Goal: Information Seeking & Learning: Check status

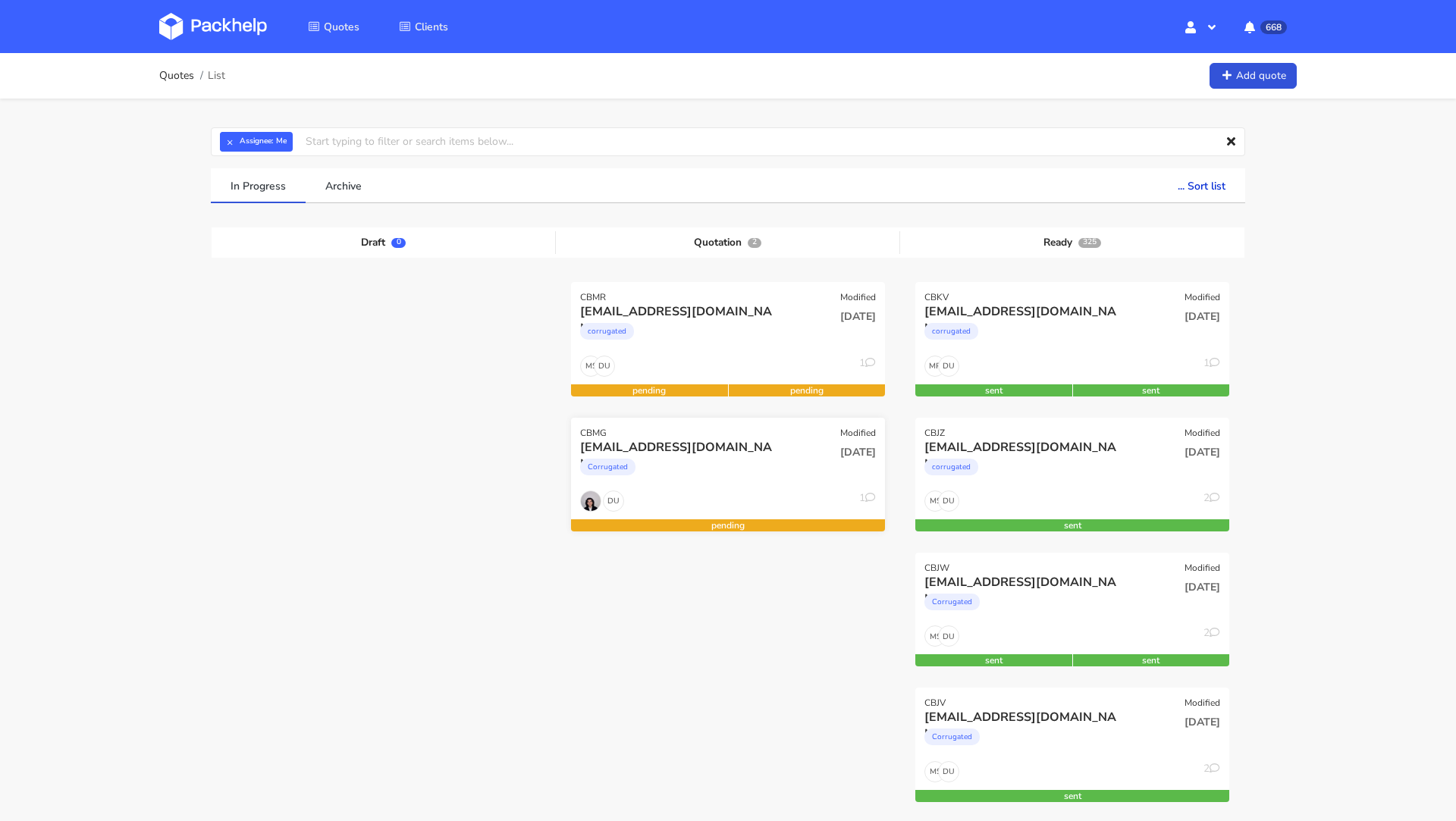
click at [643, 446] on div "[EMAIL_ADDRESS][DOMAIN_NAME]" at bounding box center [681, 447] width 201 height 16
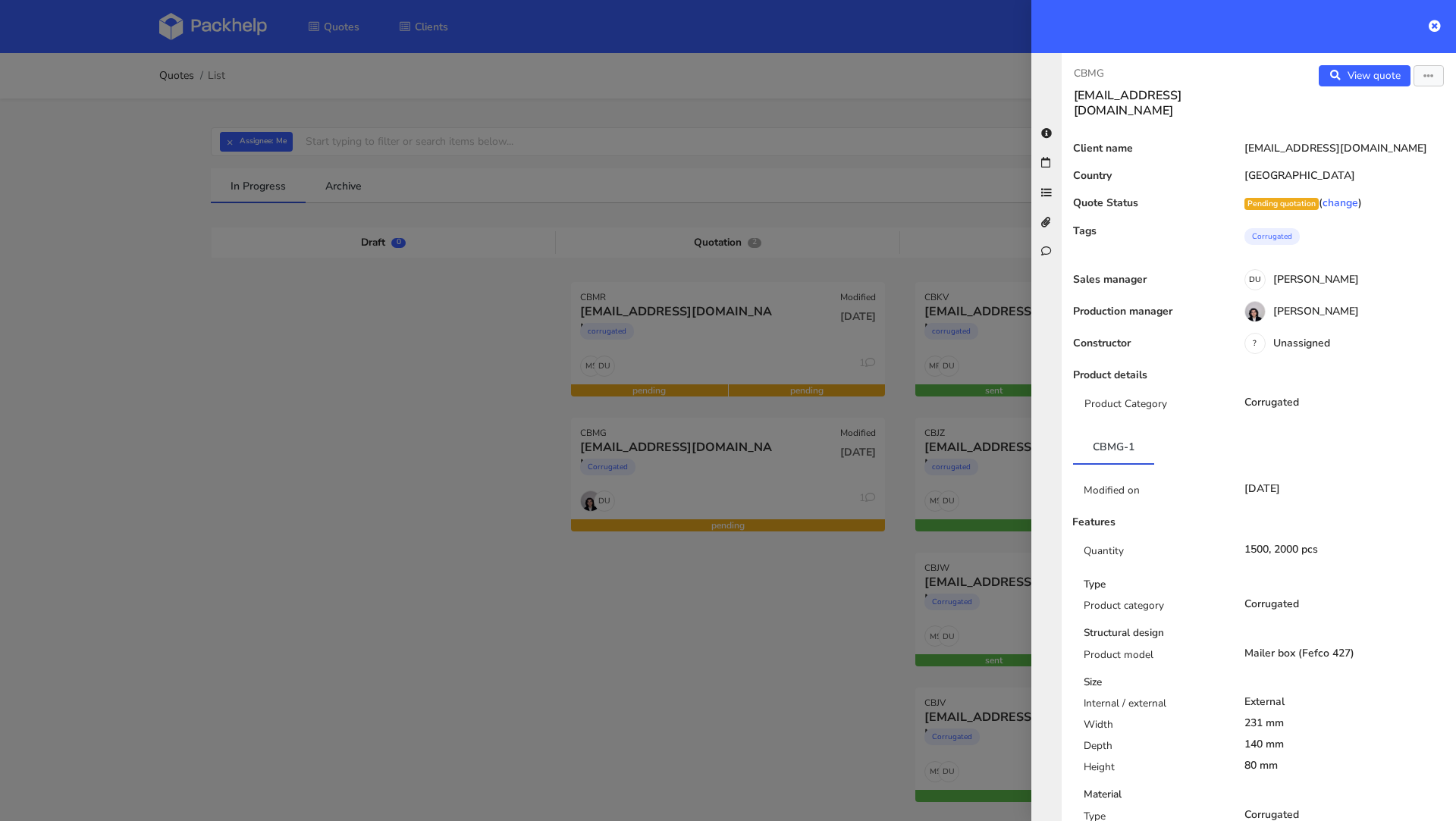
click at [1086, 75] on p "CBMG" at bounding box center [1160, 73] width 173 height 16
copy p "CBMG"
click at [380, 401] on div at bounding box center [728, 410] width 1456 height 821
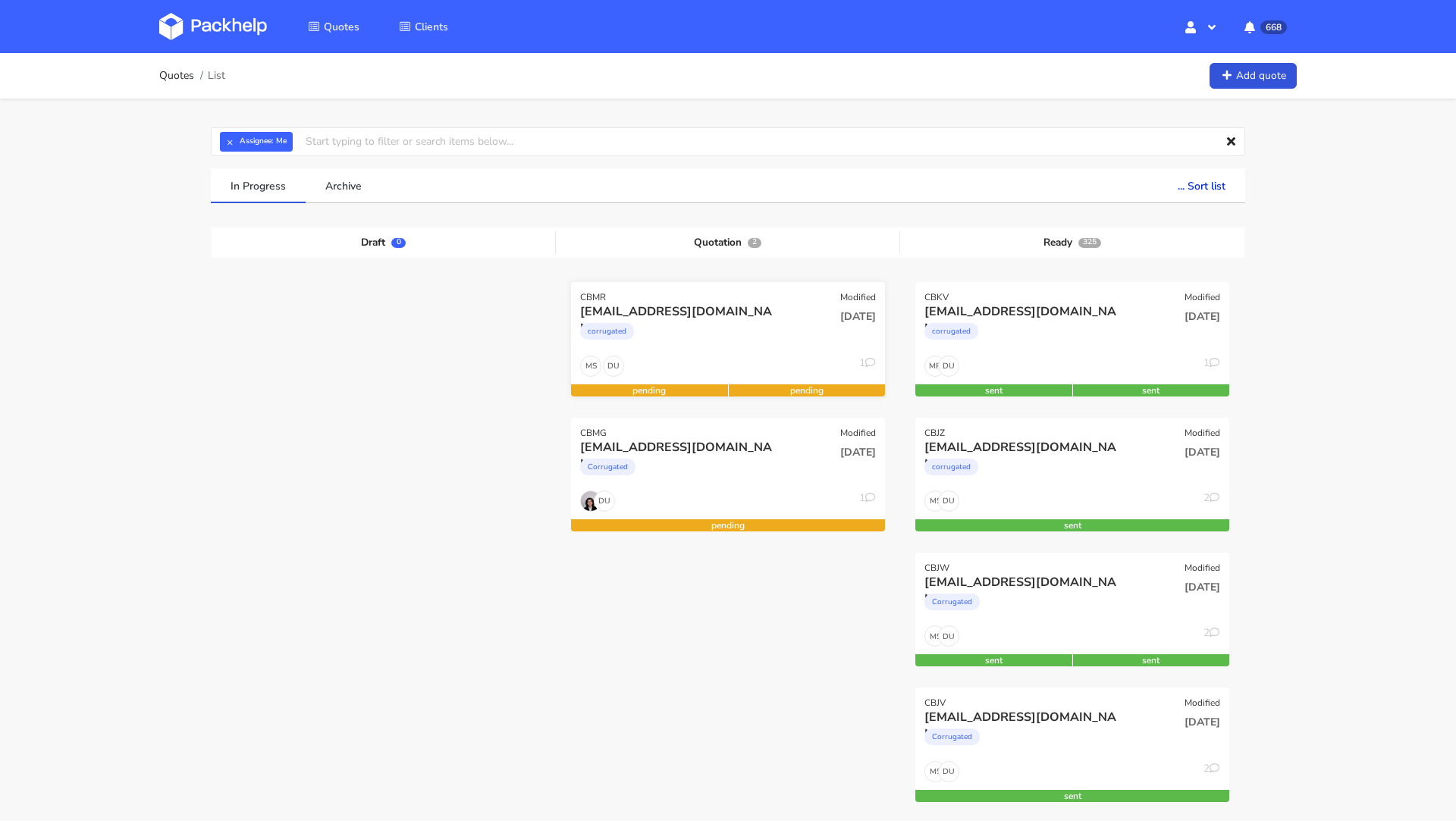
click at [650, 324] on div "corrugated" at bounding box center [681, 335] width 201 height 31
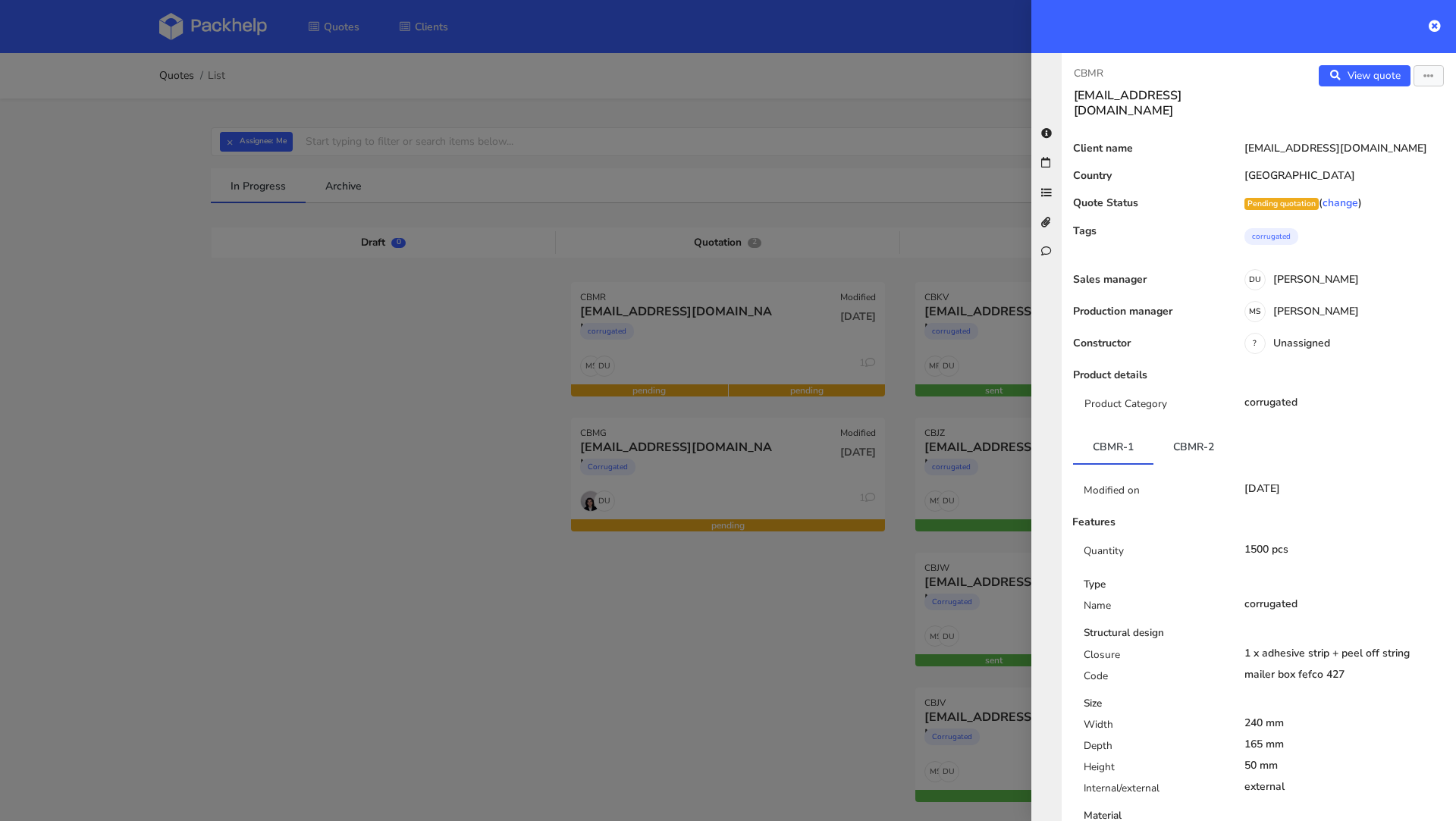
click at [1089, 73] on p "CBMR" at bounding box center [1160, 73] width 173 height 16
copy p "CBMR"
click at [605, 433] on div at bounding box center [728, 410] width 1456 height 821
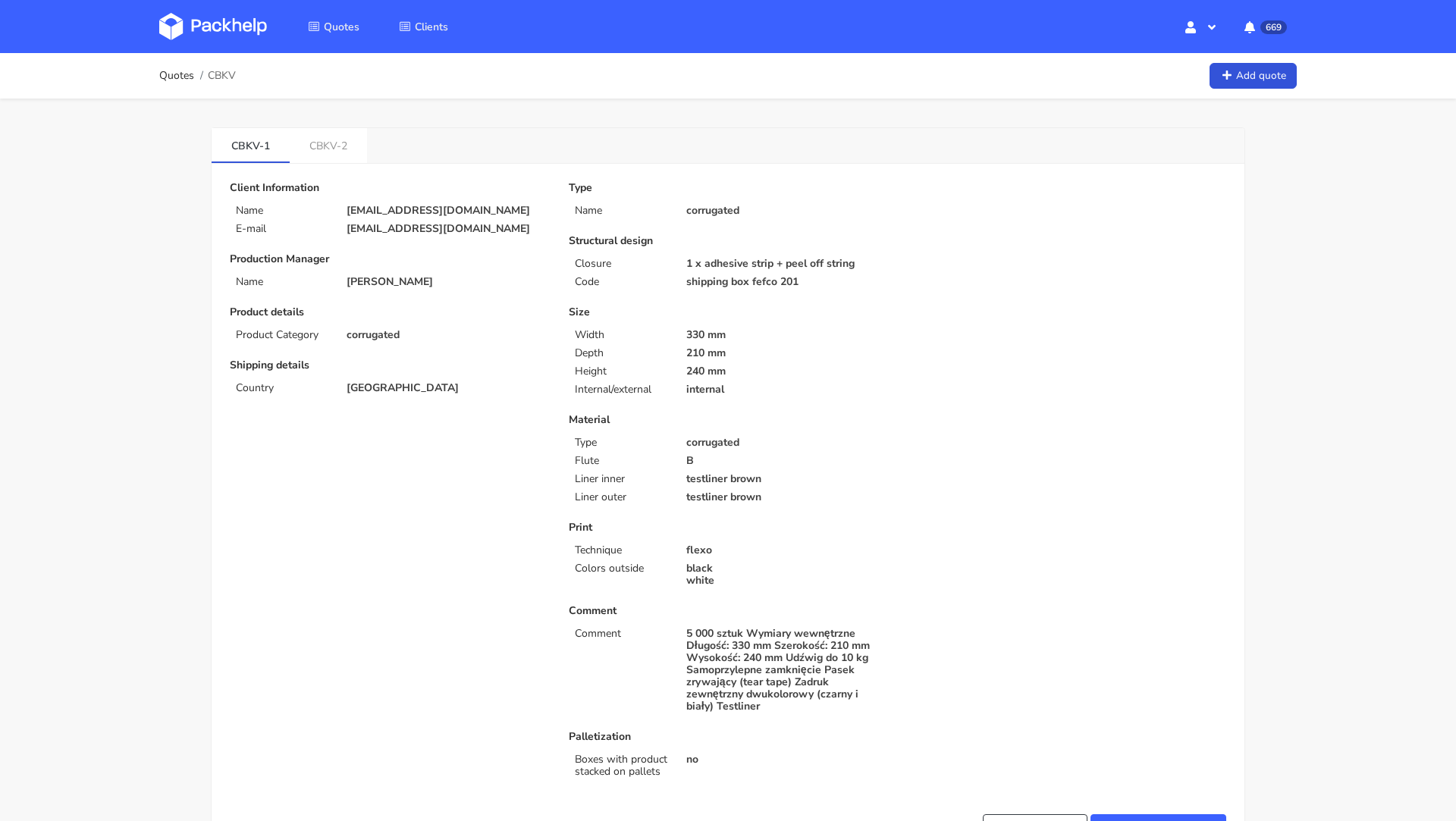
click at [316, 148] on link "CBKV-2" at bounding box center [328, 144] width 78 height 34
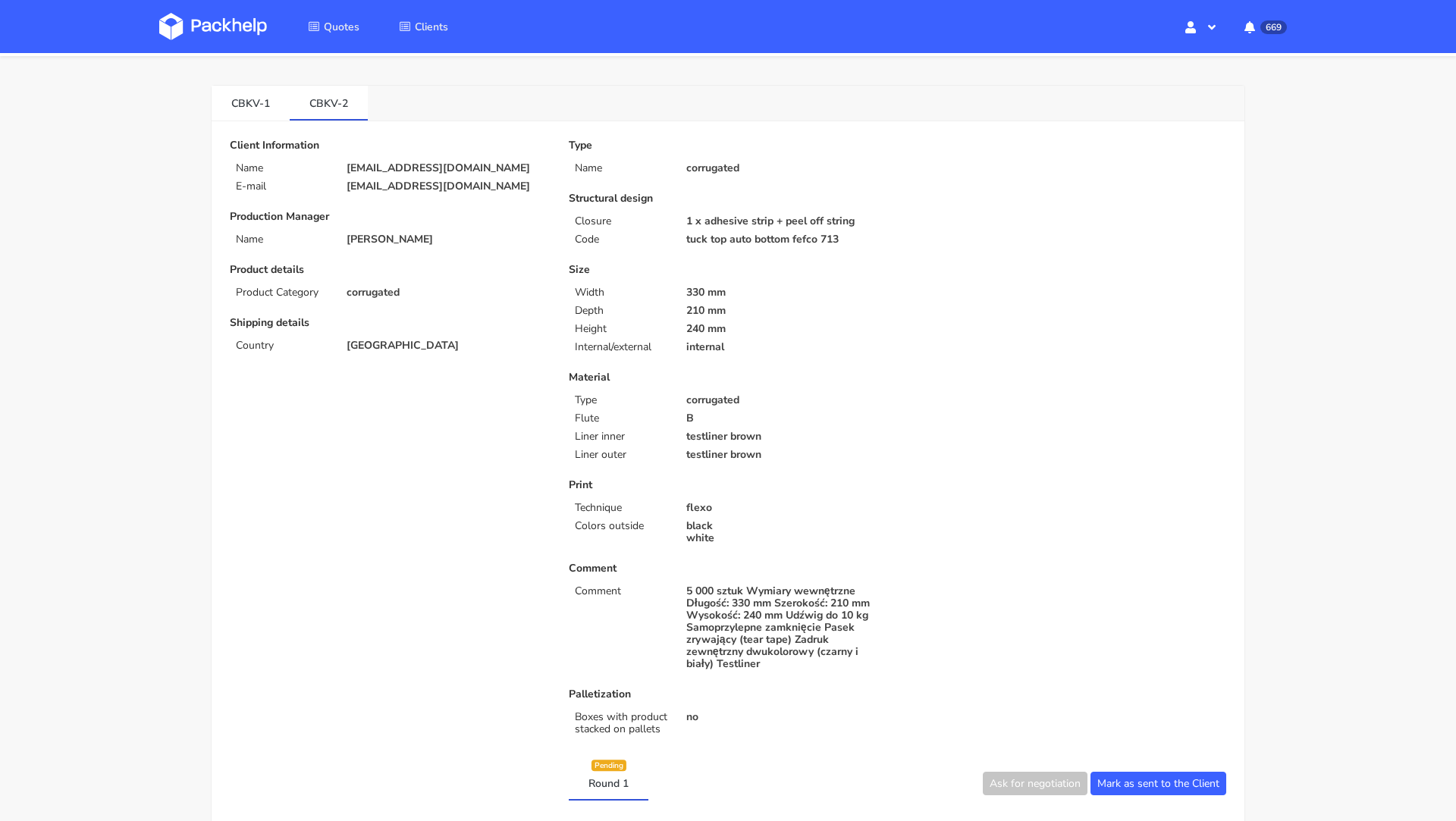
scroll to position [46, 0]
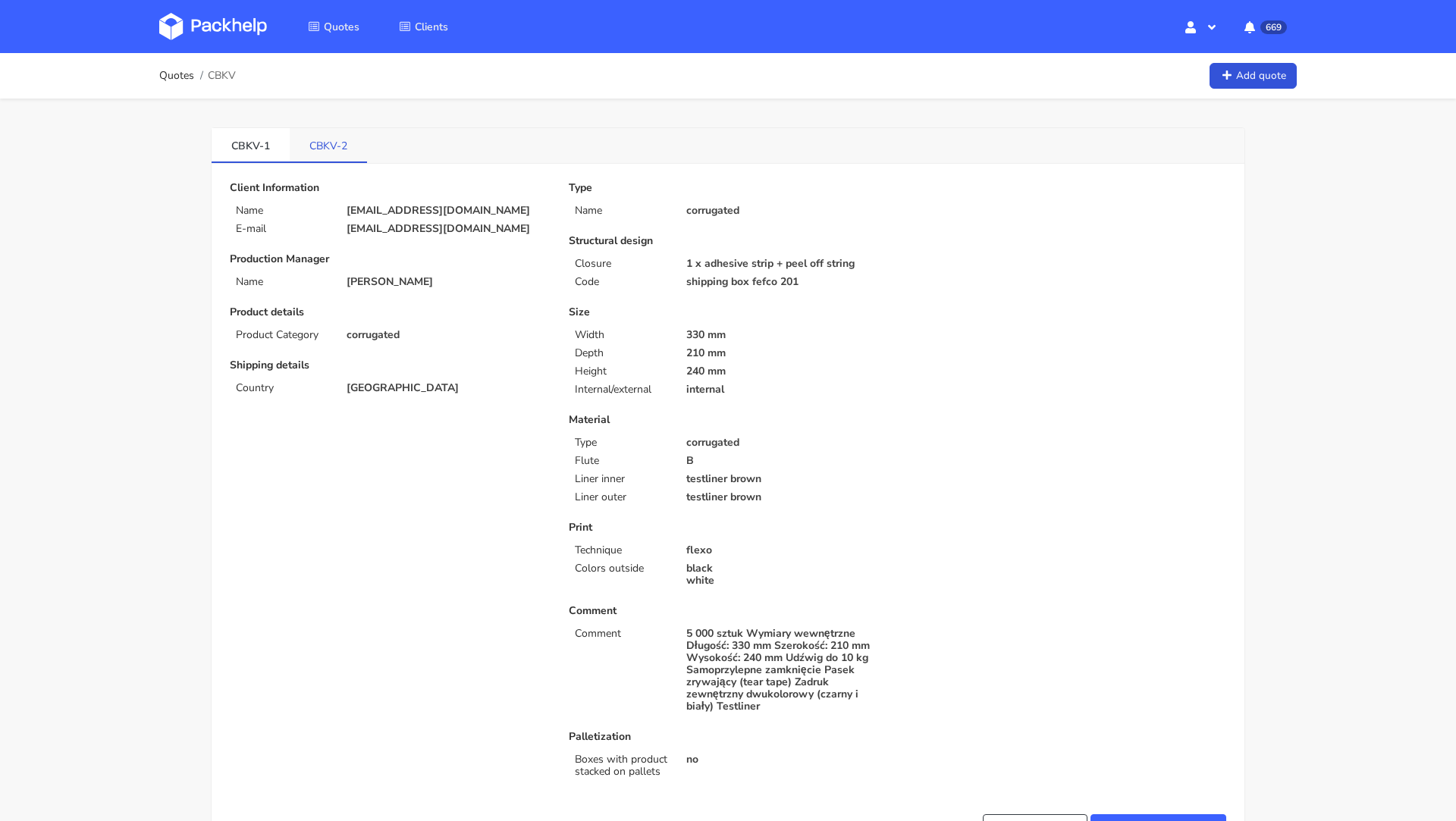
click at [345, 159] on link "CBKV-2" at bounding box center [328, 144] width 78 height 34
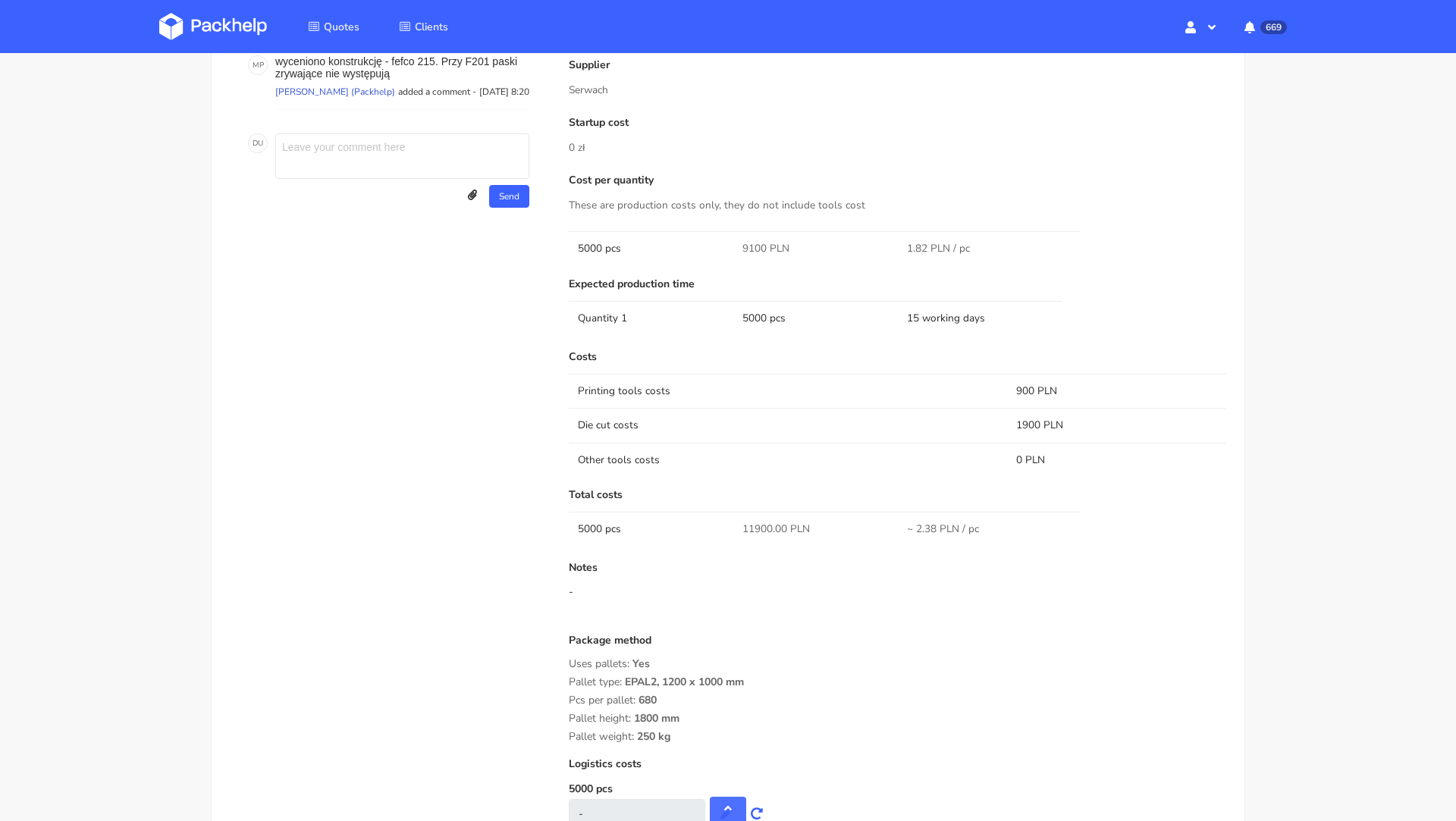
scroll to position [881, 0]
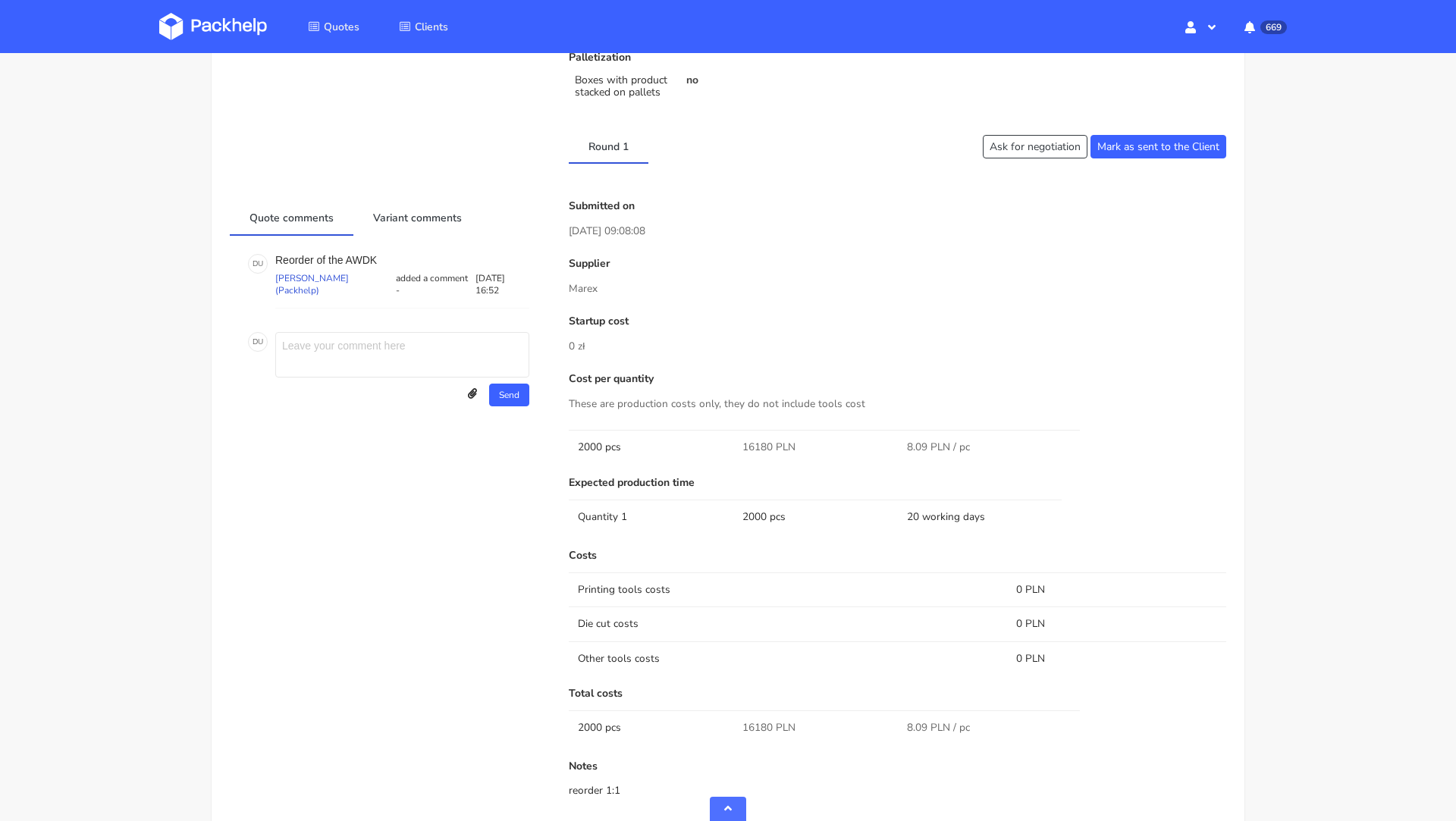
scroll to position [764, 0]
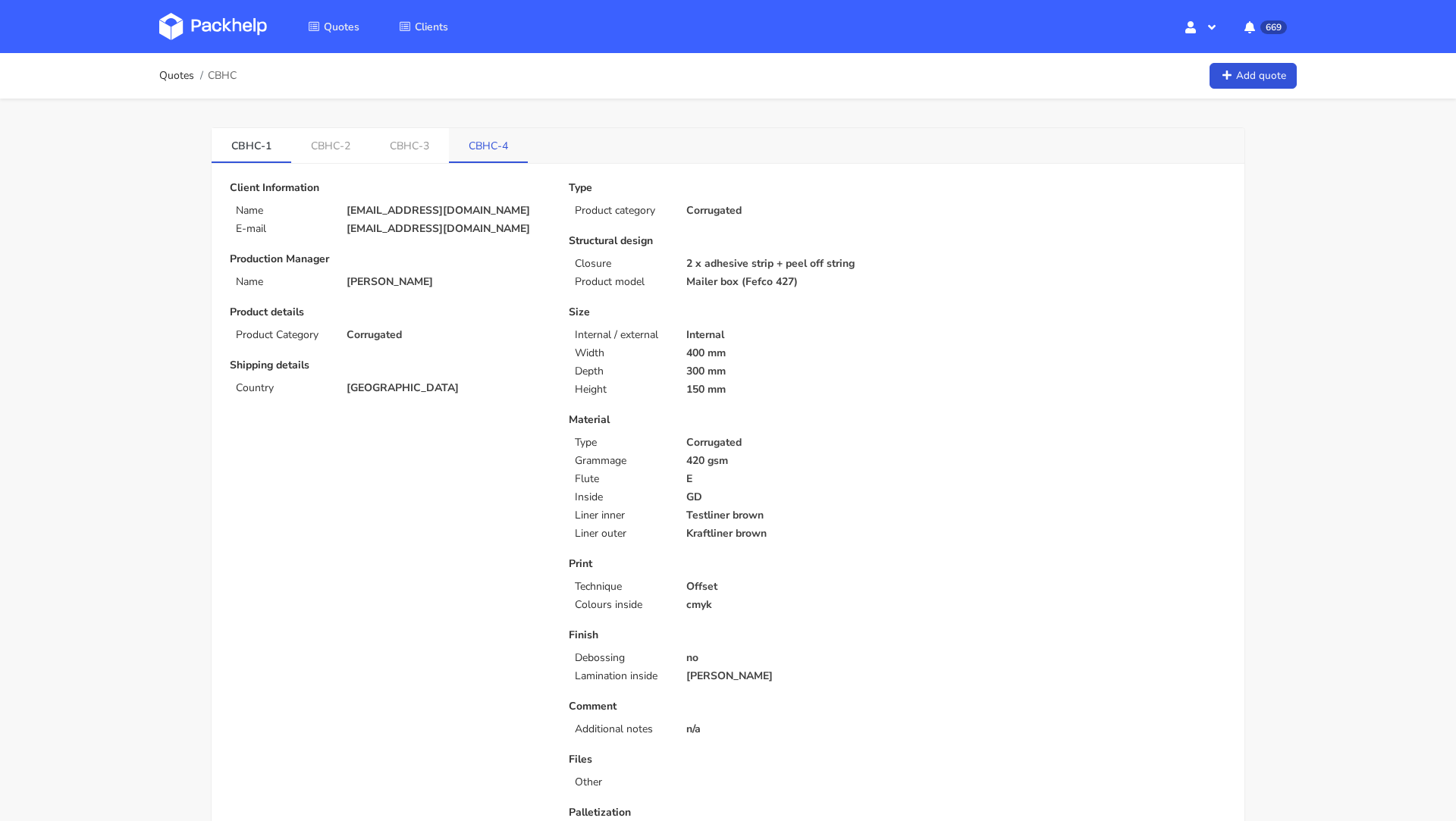
click at [502, 138] on link "CBHC-4" at bounding box center [488, 144] width 78 height 34
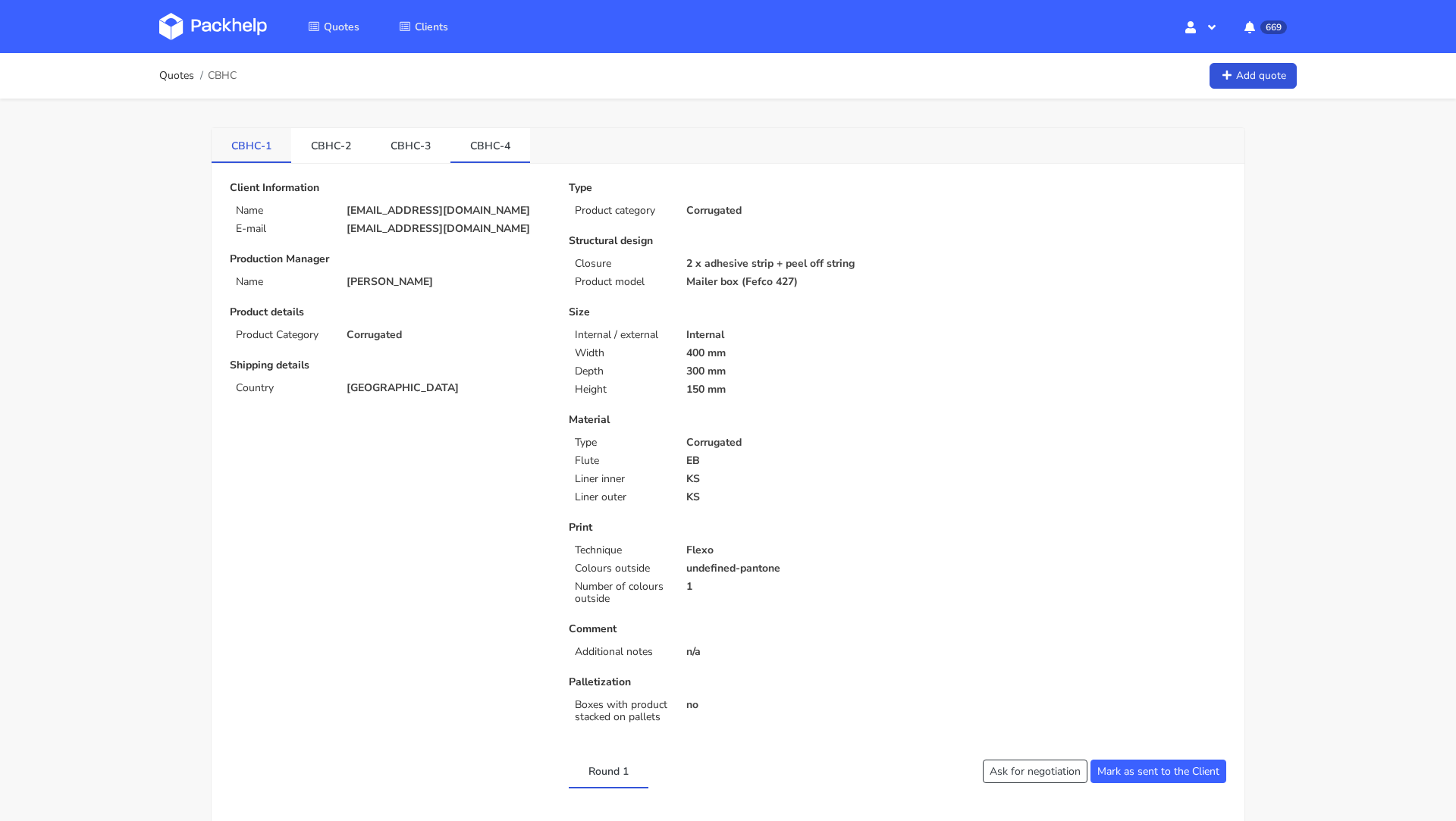
click at [255, 146] on link "CBHC-1" at bounding box center [251, 144] width 79 height 34
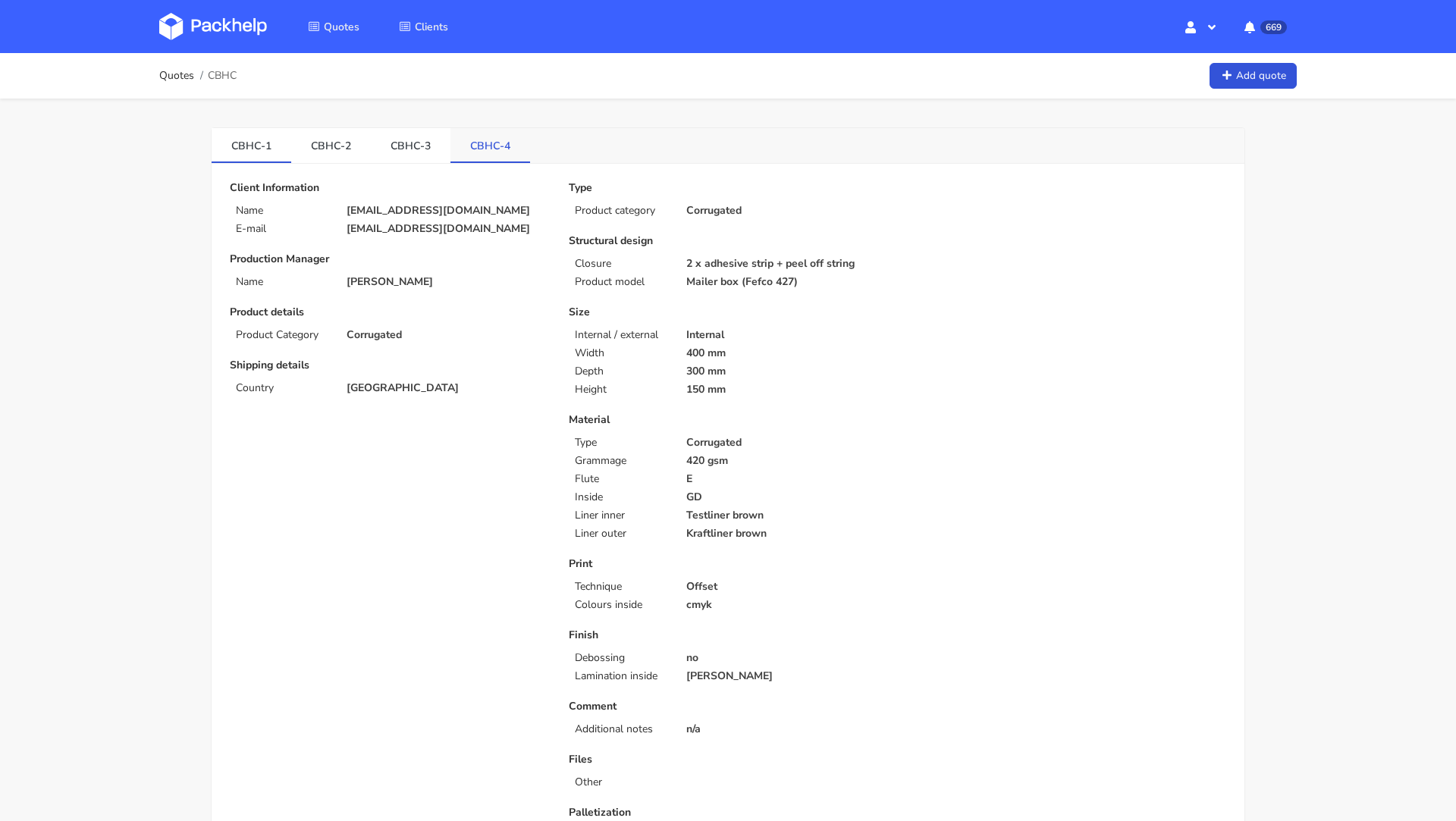
click at [480, 143] on link "CBHC-4" at bounding box center [490, 144] width 79 height 34
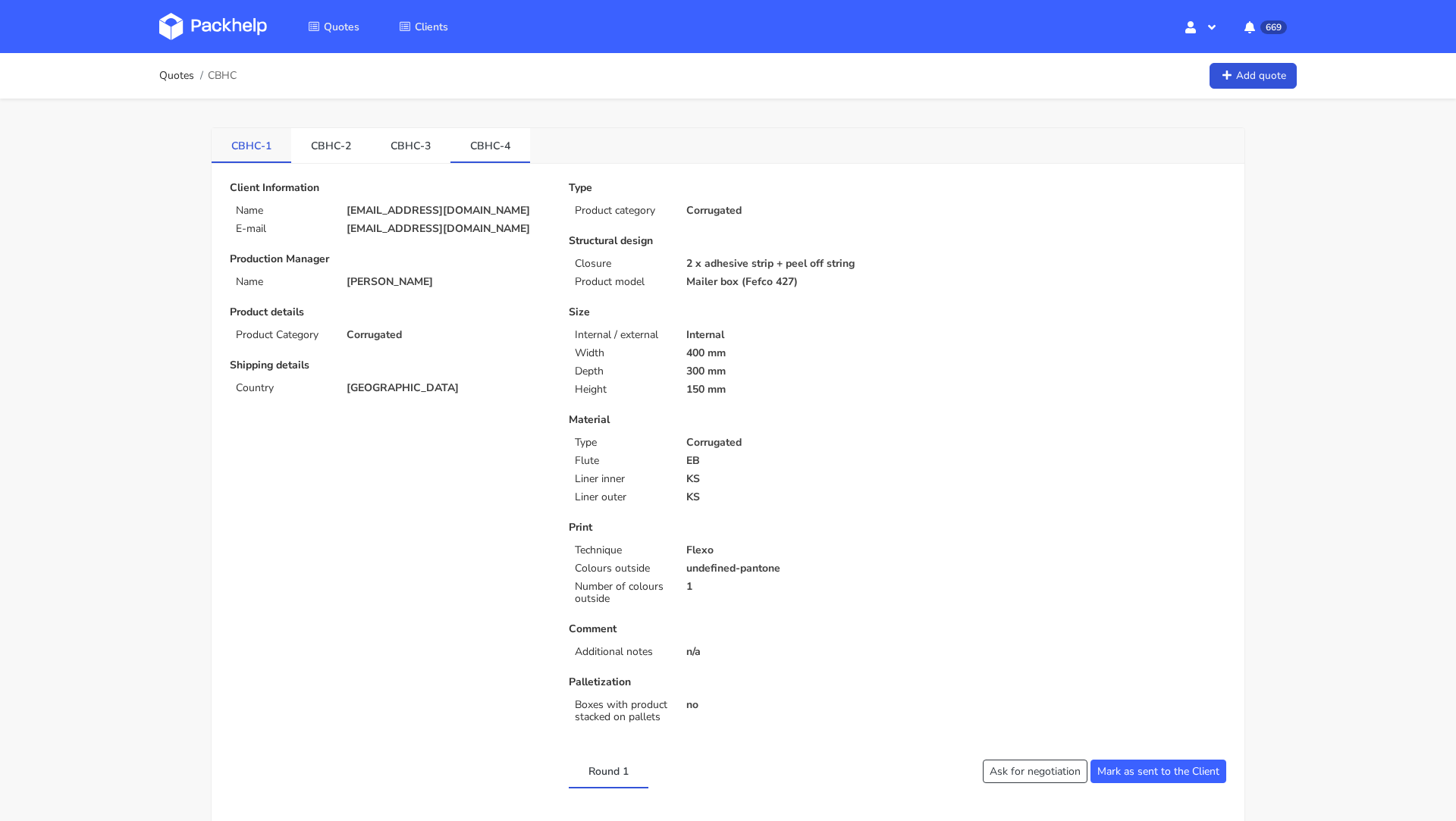
click at [243, 160] on link "CBHC-1" at bounding box center [251, 144] width 79 height 34
